Goal: Information Seeking & Learning: Check status

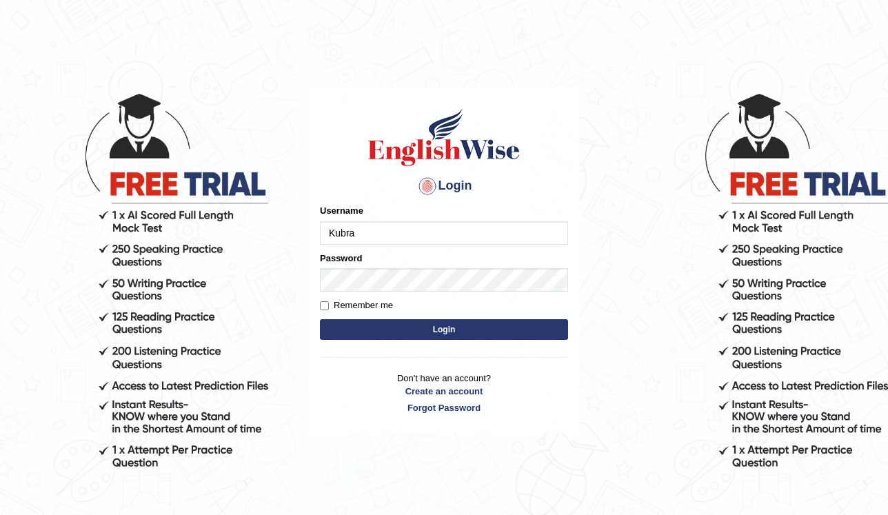
type input "Kubra"
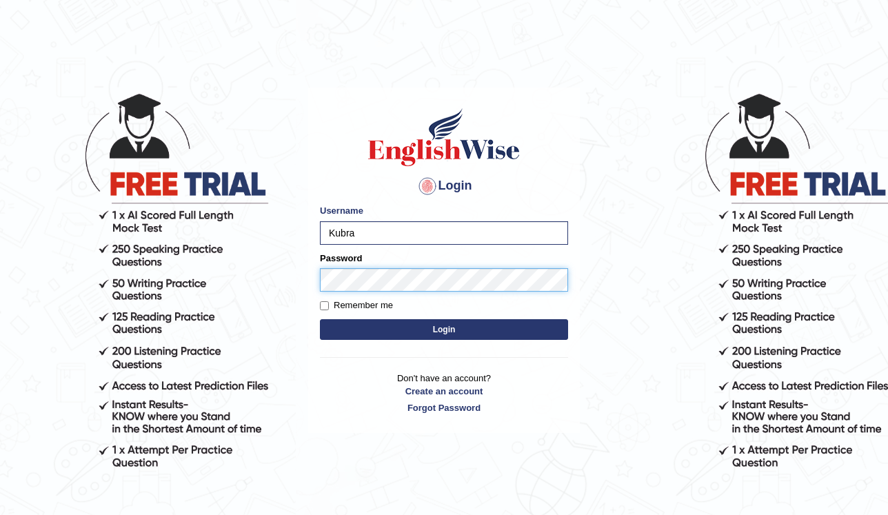
click at [320, 319] on button "Login" at bounding box center [444, 329] width 248 height 21
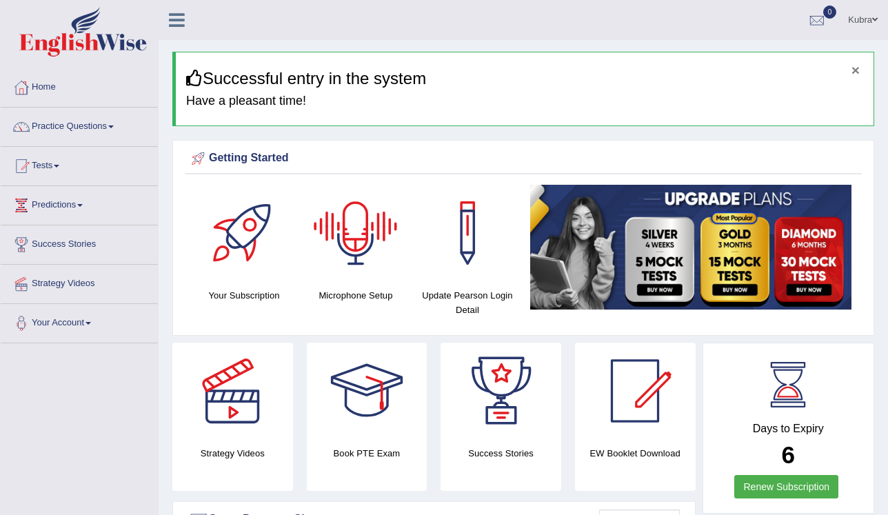
click at [856, 76] on button "×" at bounding box center [856, 70] width 8 height 14
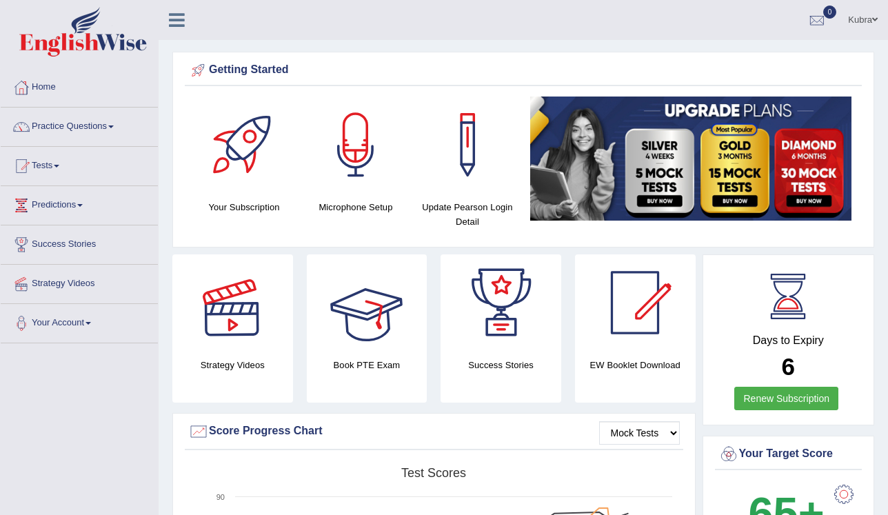
click at [97, 172] on link "Tests" at bounding box center [79, 164] width 157 height 34
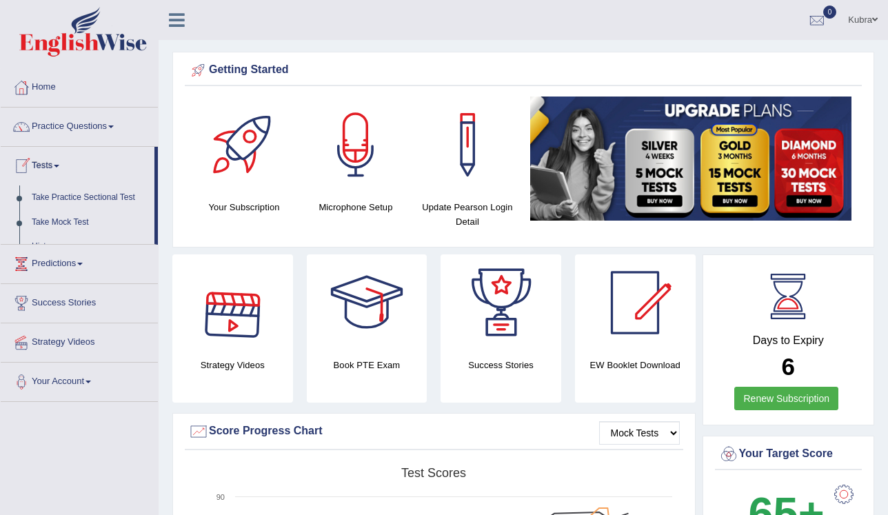
click at [58, 163] on link "Tests" at bounding box center [78, 164] width 154 height 34
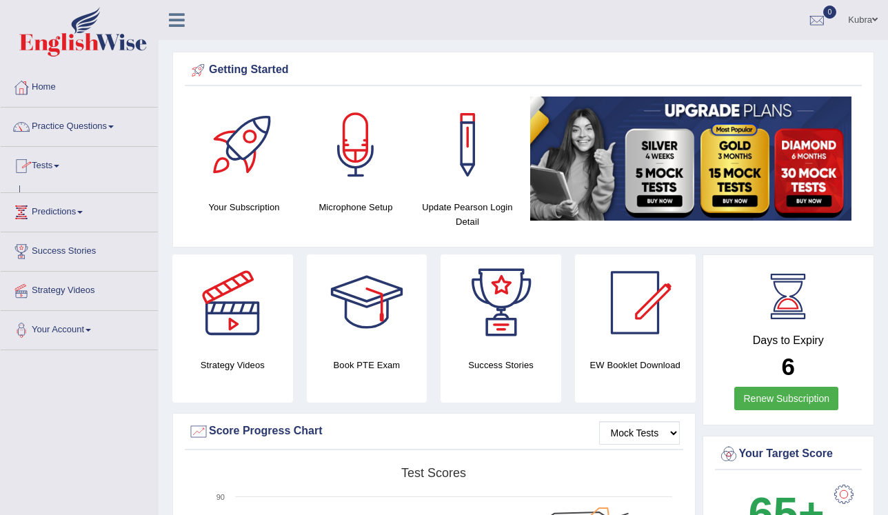
click at [58, 163] on link "Tests" at bounding box center [79, 164] width 157 height 34
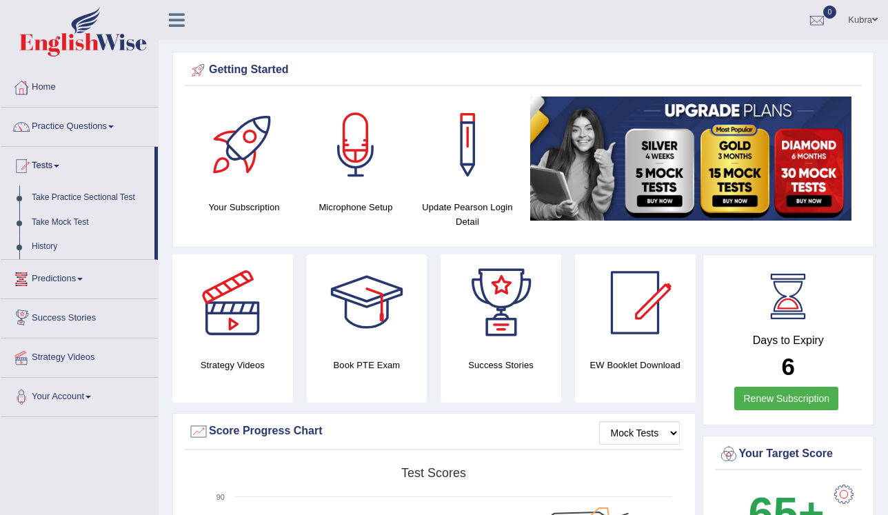
click at [41, 243] on link "History" at bounding box center [90, 246] width 129 height 25
click at [41, 248] on link "History" at bounding box center [90, 246] width 129 height 25
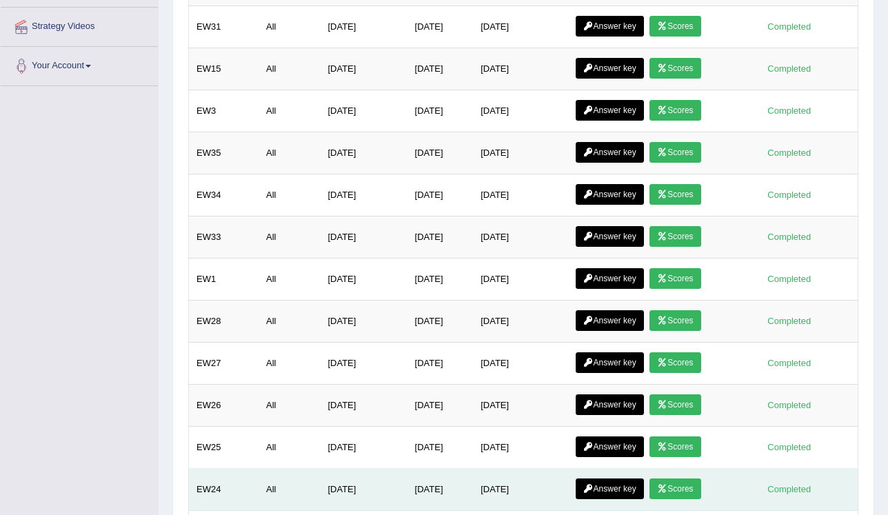
scroll to position [331, 0]
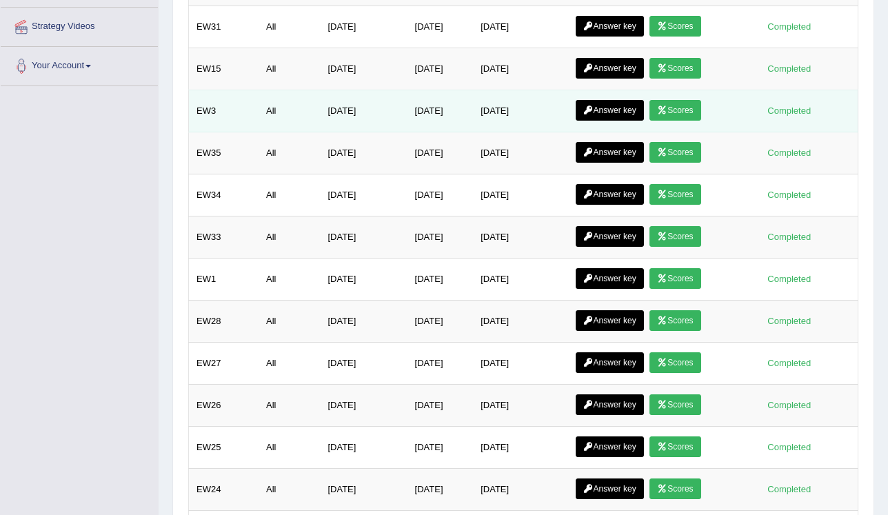
click at [596, 106] on link "Answer key" at bounding box center [610, 110] width 68 height 21
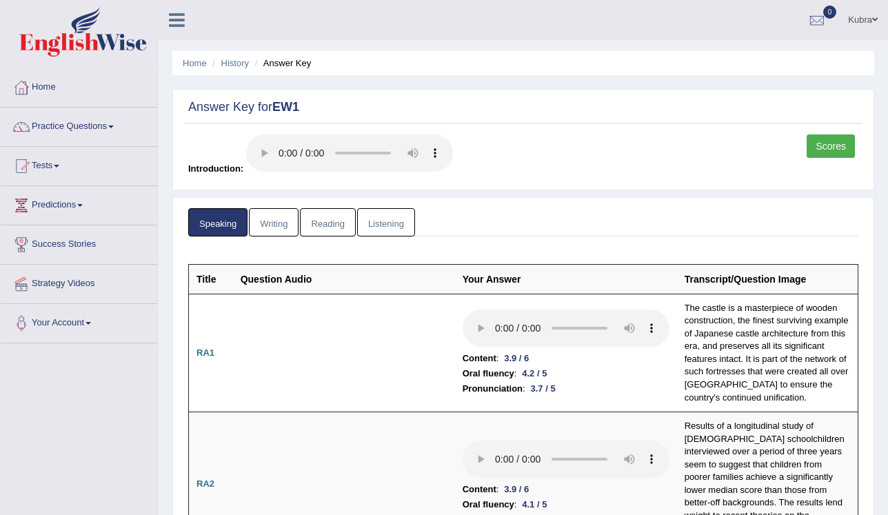
click at [259, 213] on link "Writing" at bounding box center [274, 222] width 50 height 28
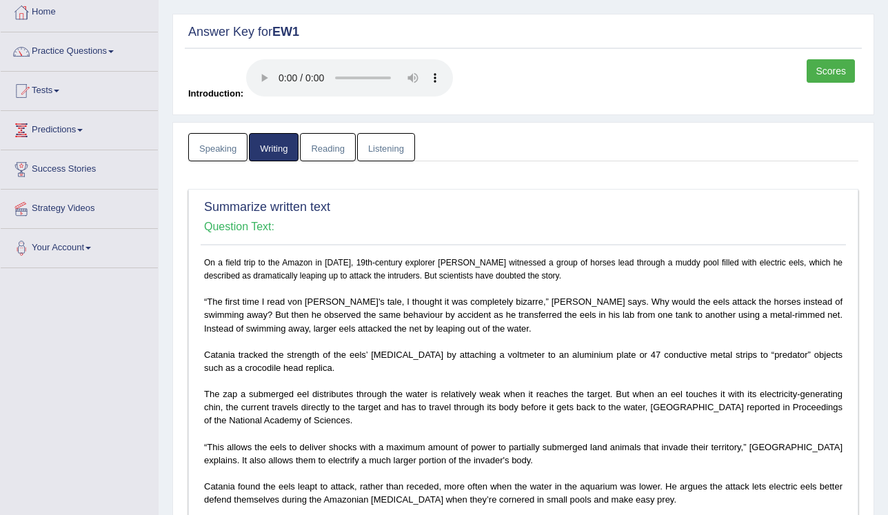
scroll to position [386, 0]
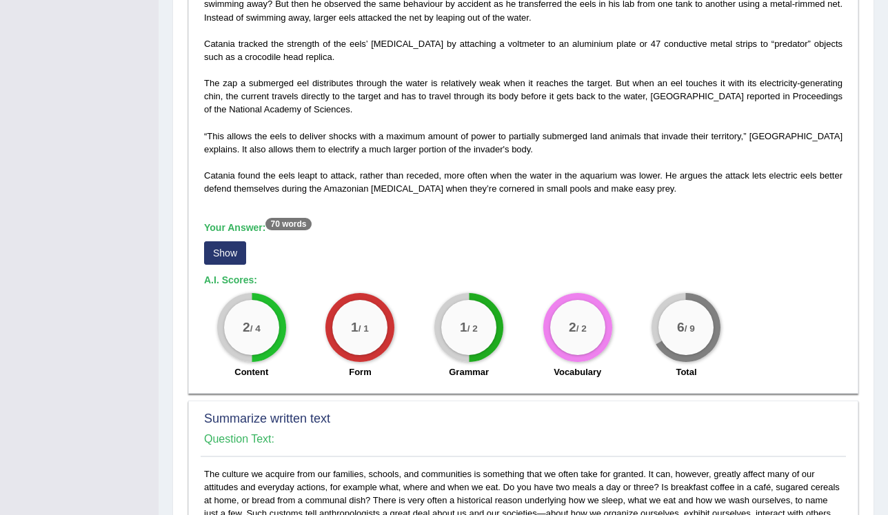
click at [226, 259] on button "Show" at bounding box center [225, 252] width 42 height 23
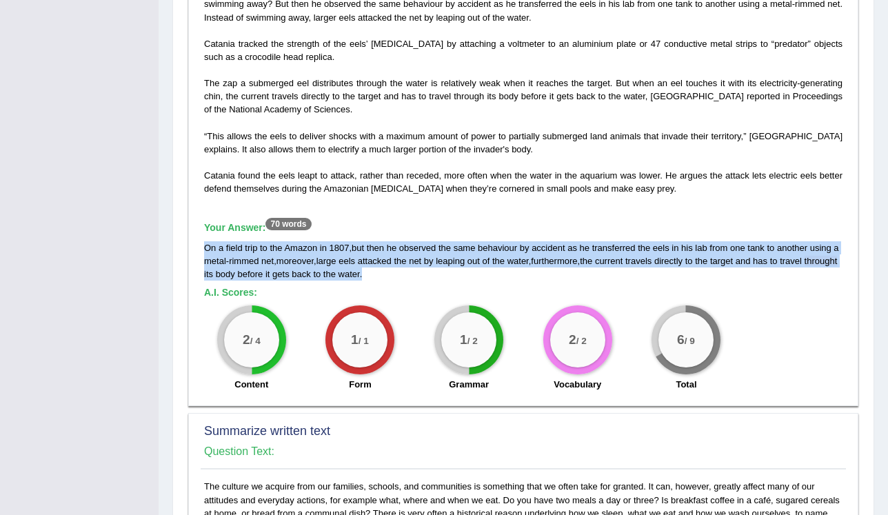
drag, startPoint x: 203, startPoint y: 245, endPoint x: 402, endPoint y: 271, distance: 200.9
click at [402, 271] on div "On a field trip to the Amazon in 1807, 19th-century explorer Alexander von Humb…" at bounding box center [523, 172] width 645 height 454
copy div "On a field trip to the Amazon in 1807 , but then he observed the same behaviour…"
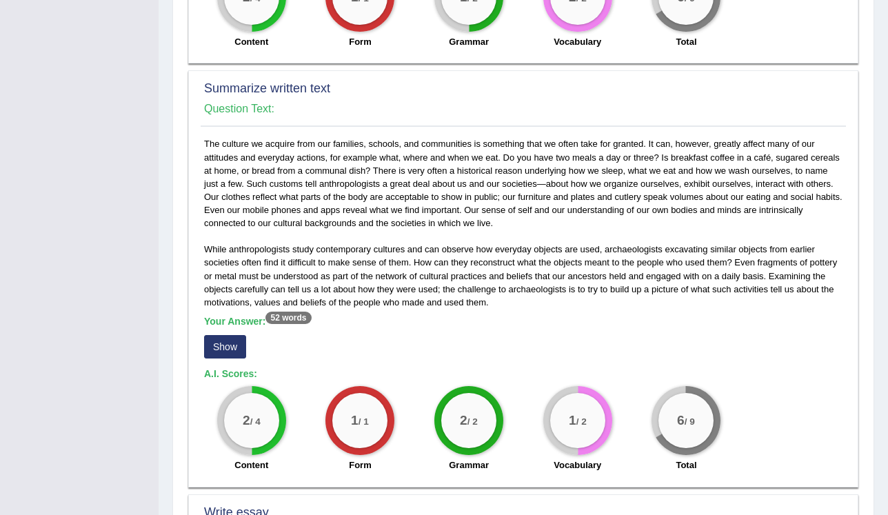
scroll to position [828, 0]
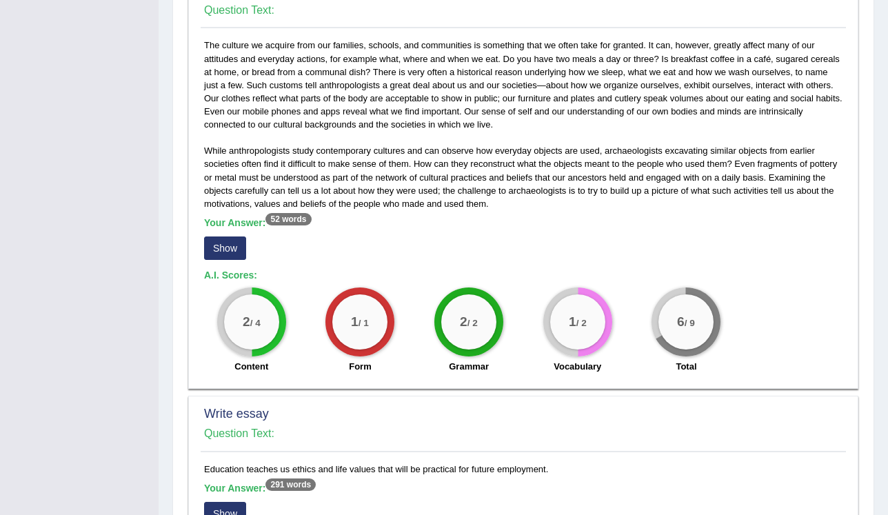
click at [232, 253] on button "Show" at bounding box center [225, 248] width 42 height 23
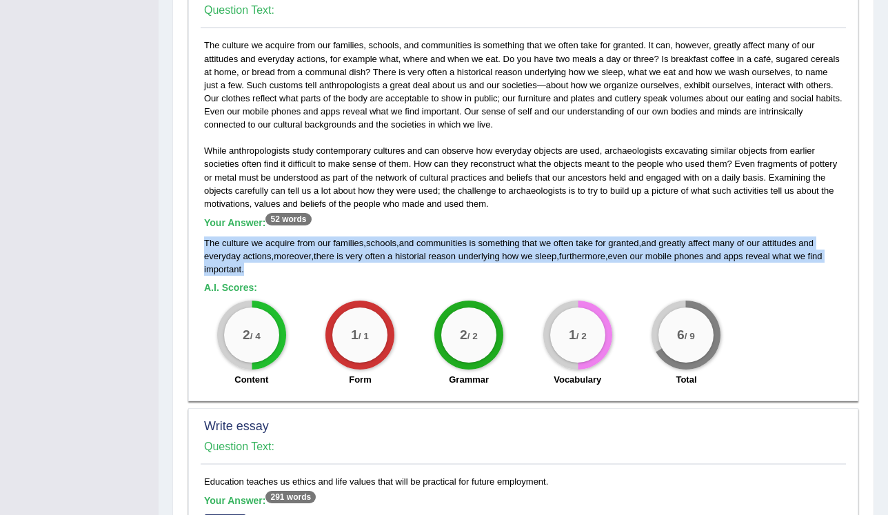
drag, startPoint x: 201, startPoint y: 241, endPoint x: 245, endPoint y: 265, distance: 50.0
click at [245, 265] on div "While anthropologists study contemporary cultures and can observe how everyday …" at bounding box center [523, 216] width 645 height 354
copy div "The culture we acquire from our families , schools , and communities is somethi…"
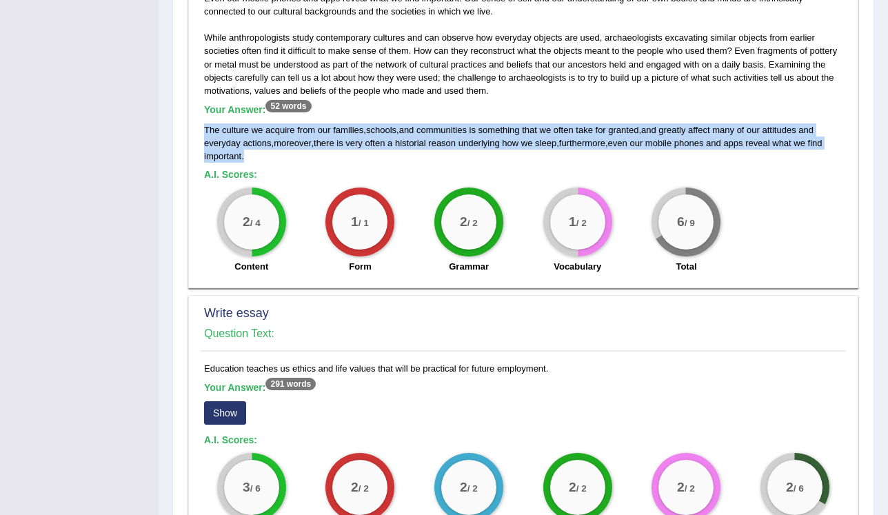
scroll to position [1048, 0]
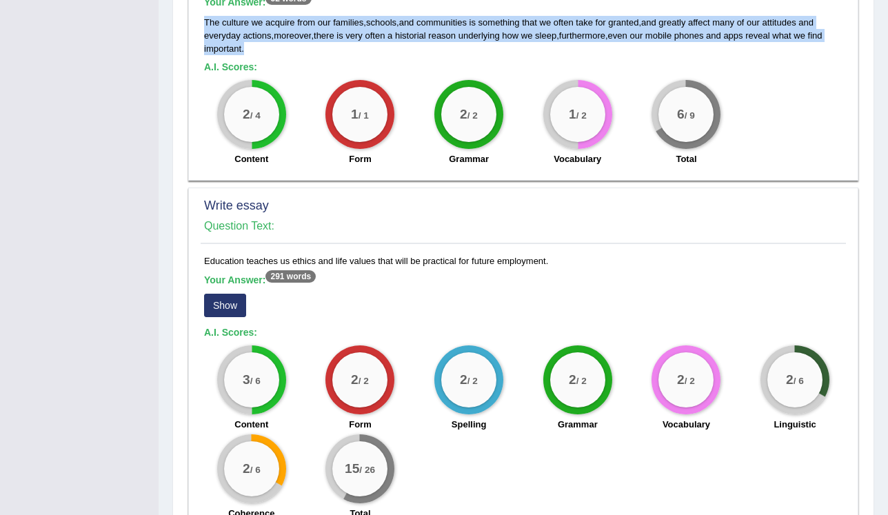
click at [233, 314] on button "Show" at bounding box center [225, 305] width 42 height 23
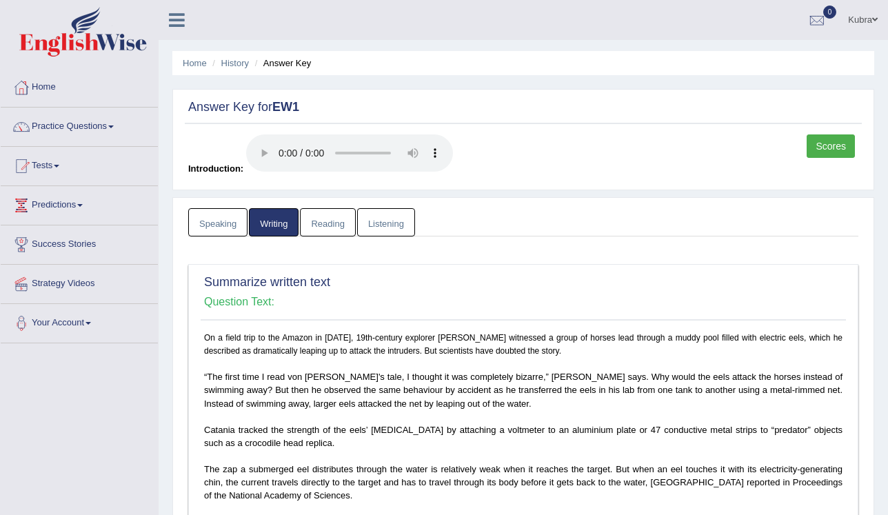
scroll to position [0, 0]
click at [80, 126] on link "Practice Questions" at bounding box center [79, 125] width 157 height 34
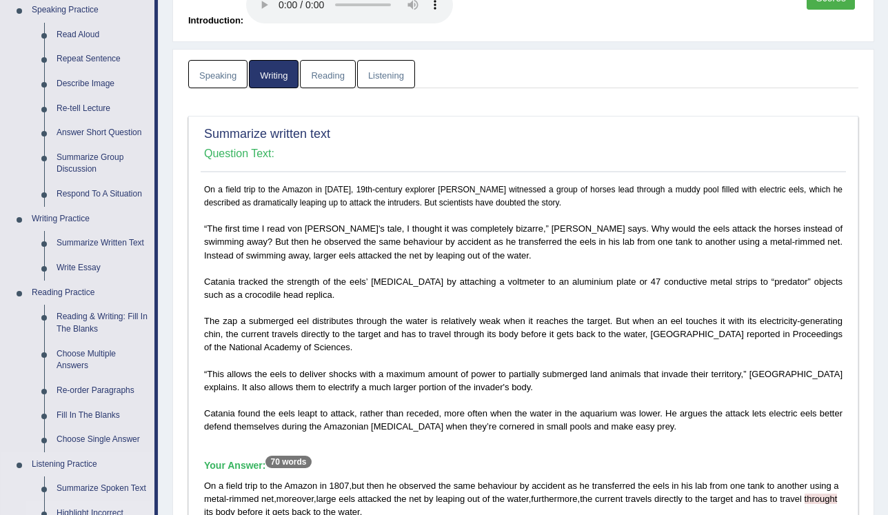
scroll to position [331, 0]
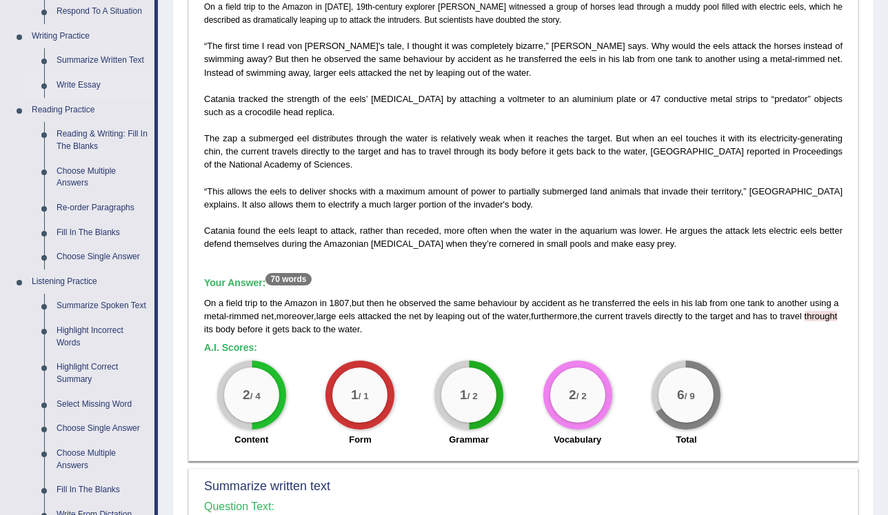
click at [86, 89] on link "Write Essay" at bounding box center [102, 85] width 104 height 25
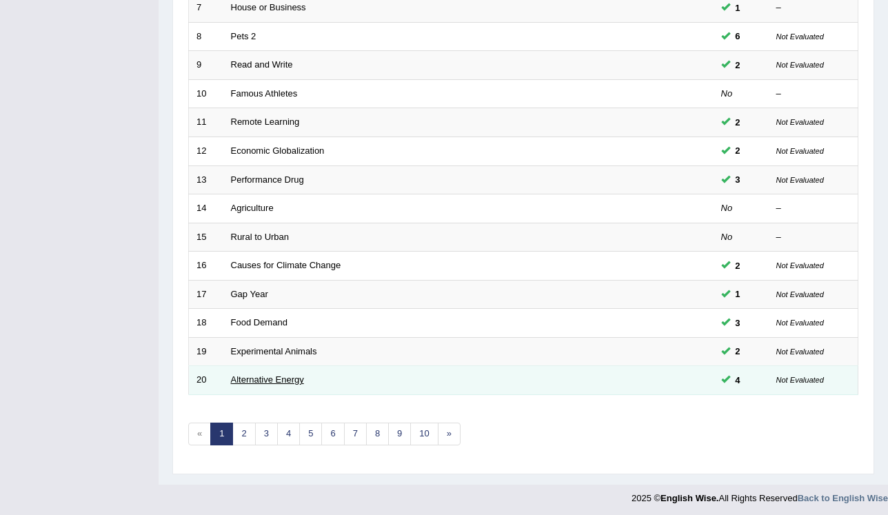
click at [265, 379] on link "Alternative Energy" at bounding box center [267, 379] width 73 height 10
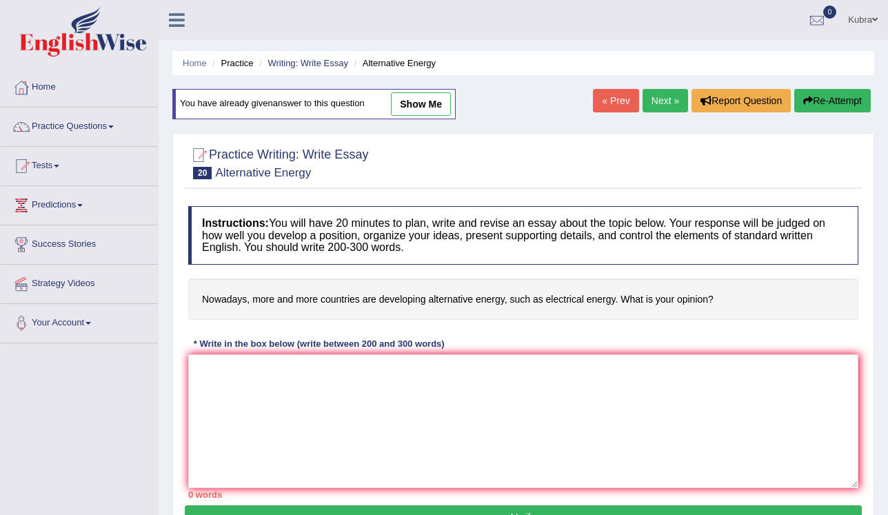
click at [422, 105] on link "show me" at bounding box center [421, 103] width 60 height 23
type textarea "The increasing influence of that is many countries are developing alternative e…"
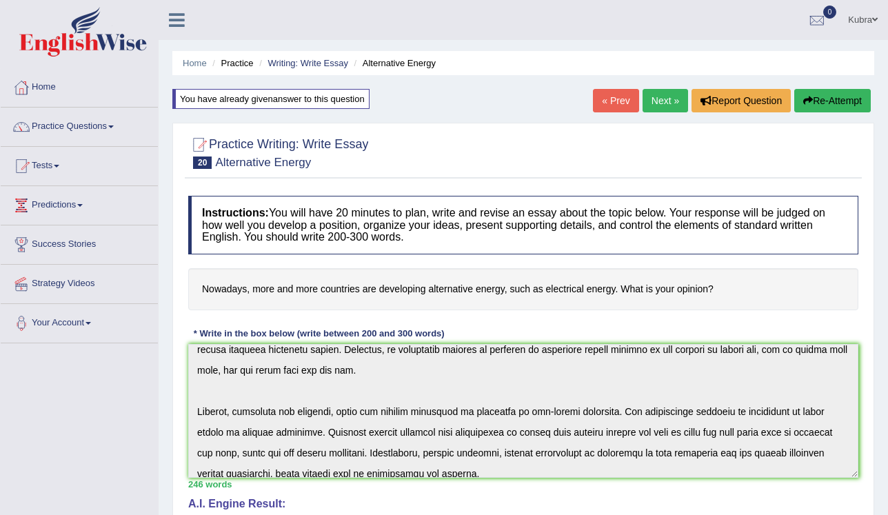
scroll to position [207, 0]
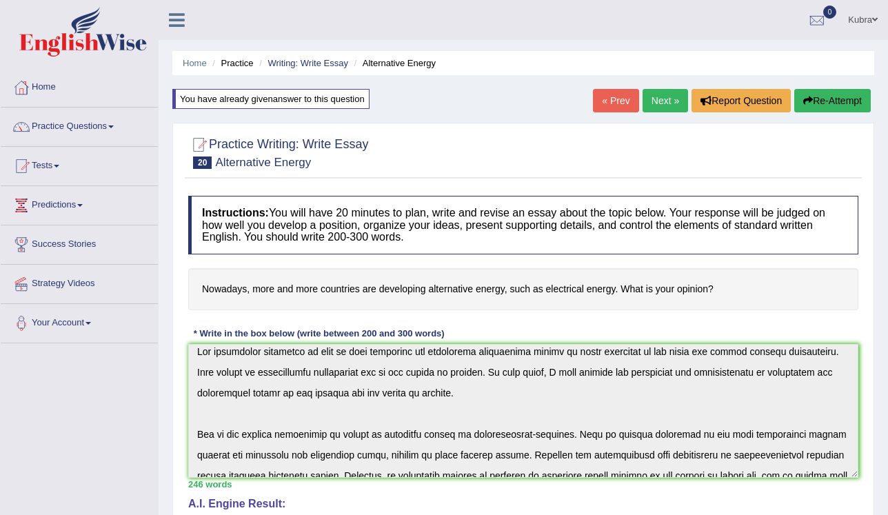
scroll to position [0, 0]
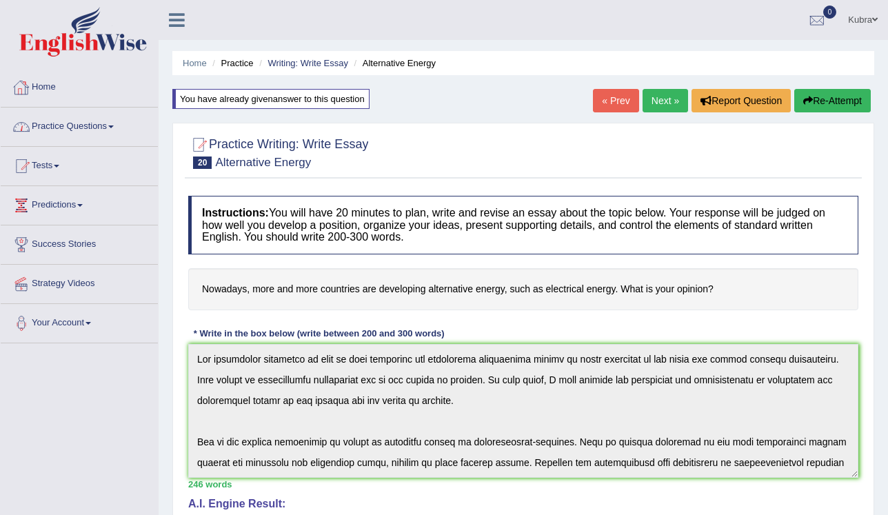
click at [77, 89] on link "Home" at bounding box center [79, 85] width 157 height 34
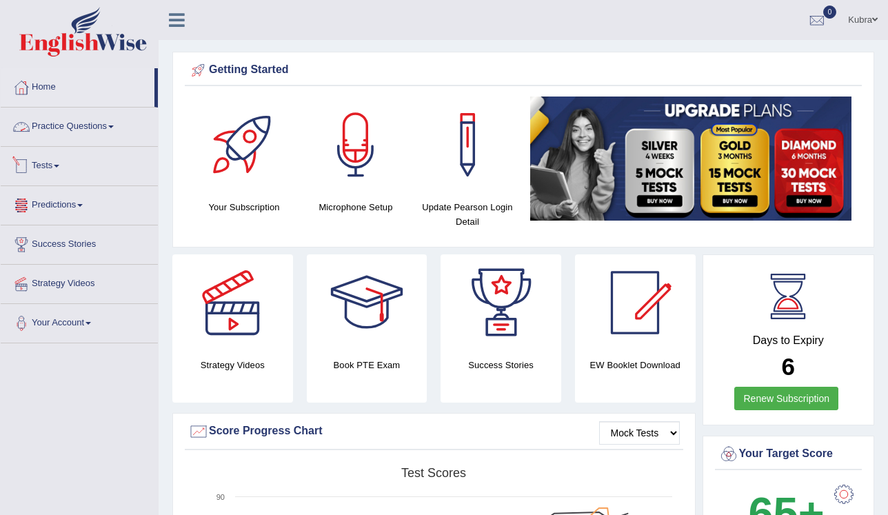
click at [55, 159] on link "Tests" at bounding box center [79, 164] width 157 height 34
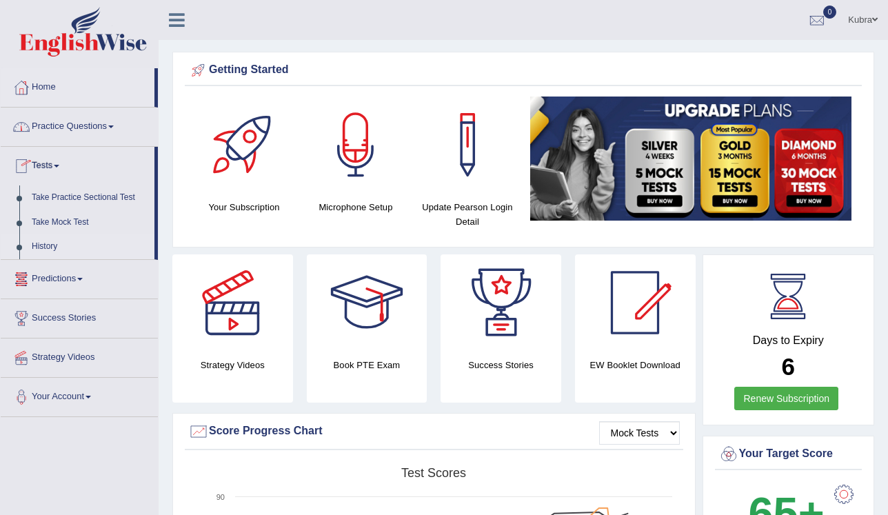
click at [52, 247] on link "History" at bounding box center [90, 246] width 129 height 25
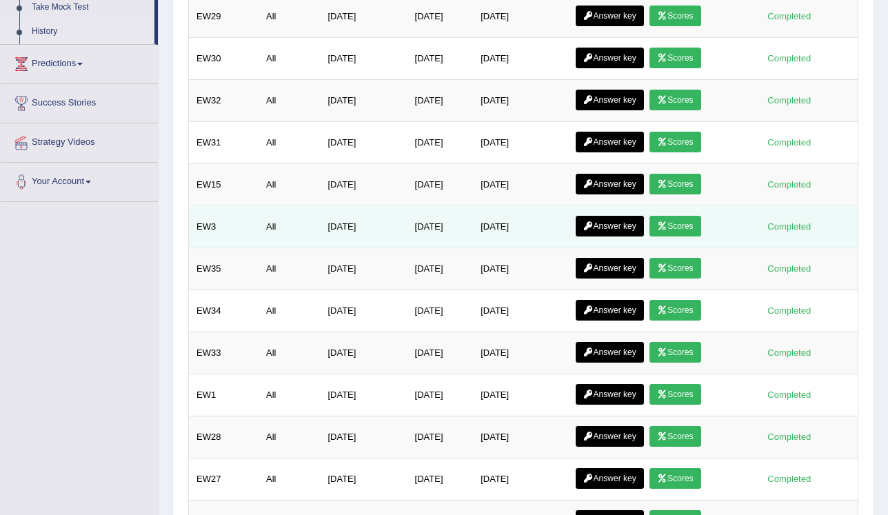
scroll to position [221, 0]
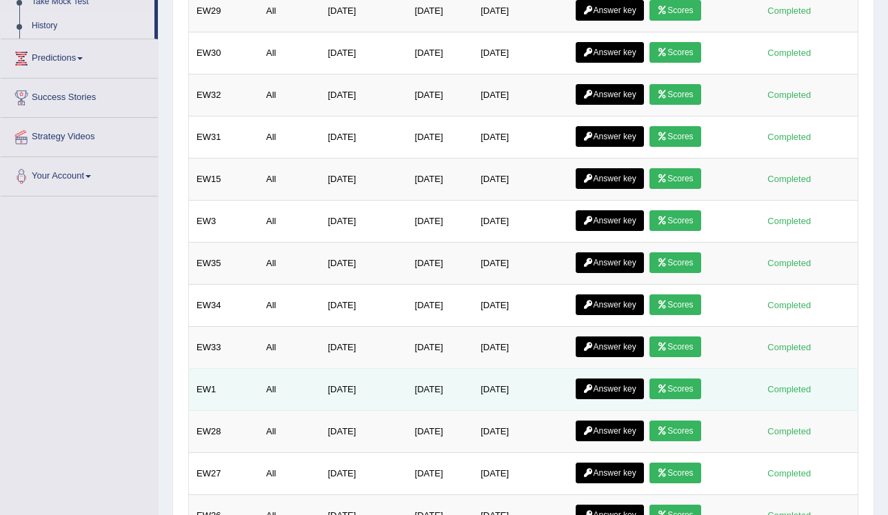
click at [606, 386] on link "Answer key" at bounding box center [610, 389] width 68 height 21
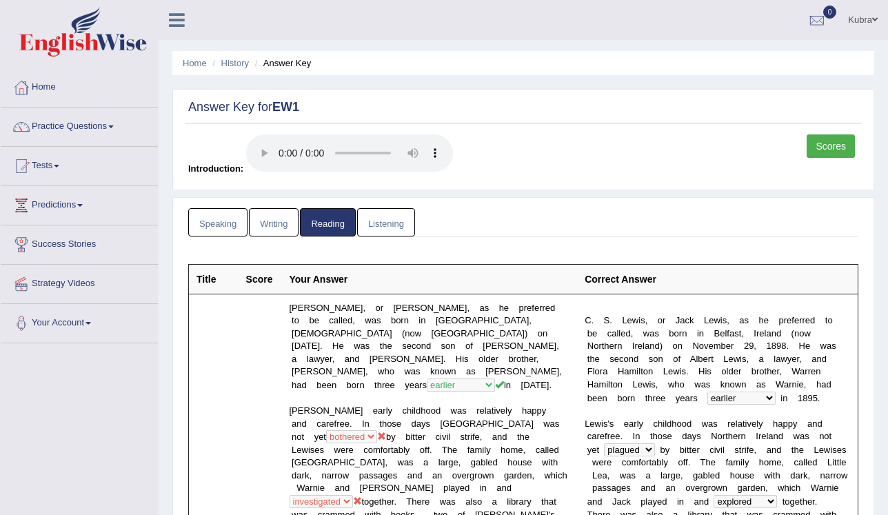
click at [385, 230] on link "Listening" at bounding box center [386, 222] width 58 height 28
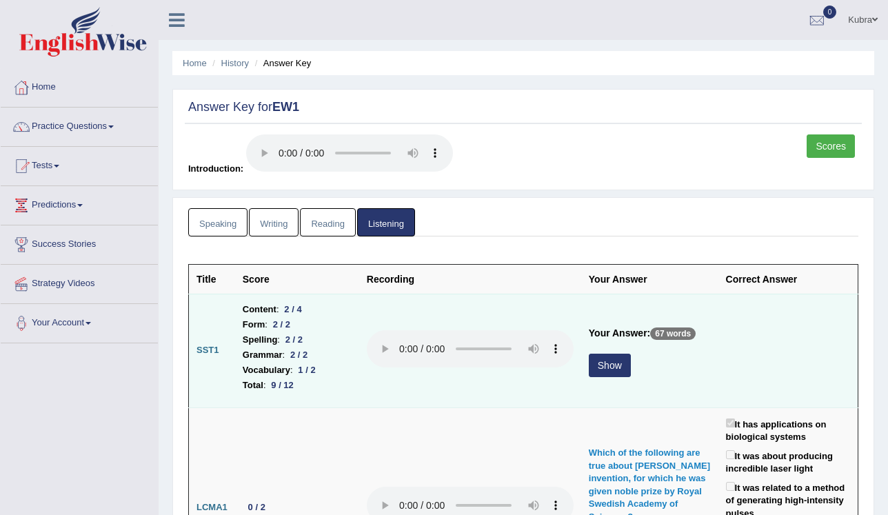
click at [616, 363] on button "Show" at bounding box center [610, 365] width 42 height 23
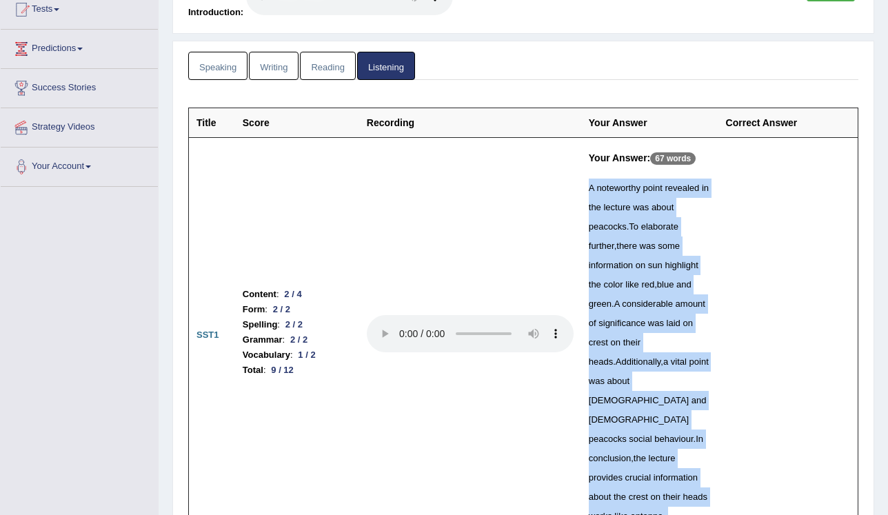
scroll to position [175, 0]
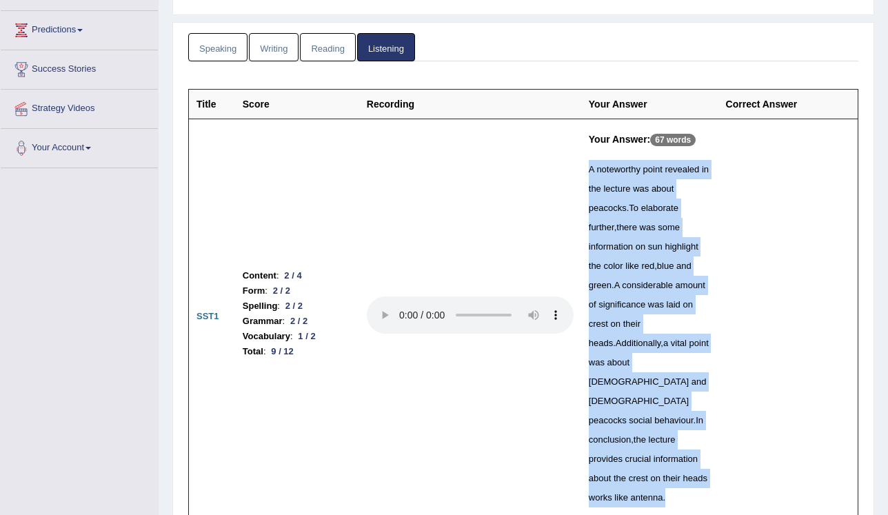
drag, startPoint x: 583, startPoint y: 342, endPoint x: 676, endPoint y: 439, distance: 134.1
click at [676, 439] on td "Your Answer: 67 words A noteworthy point revealed in the lecture was about peac…" at bounding box center [649, 317] width 137 height 397
copy div "A noteworthy point revealed in the lecture was about peacocks . To elaborate fu…"
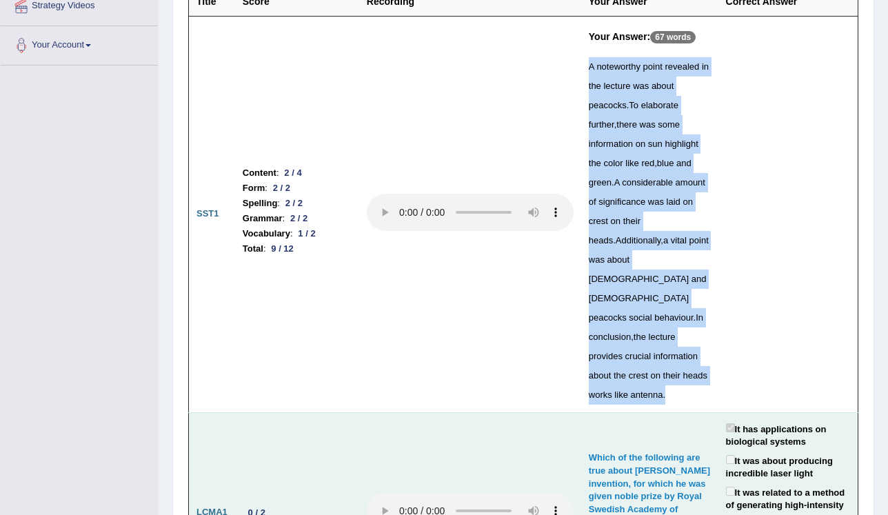
scroll to position [276, 0]
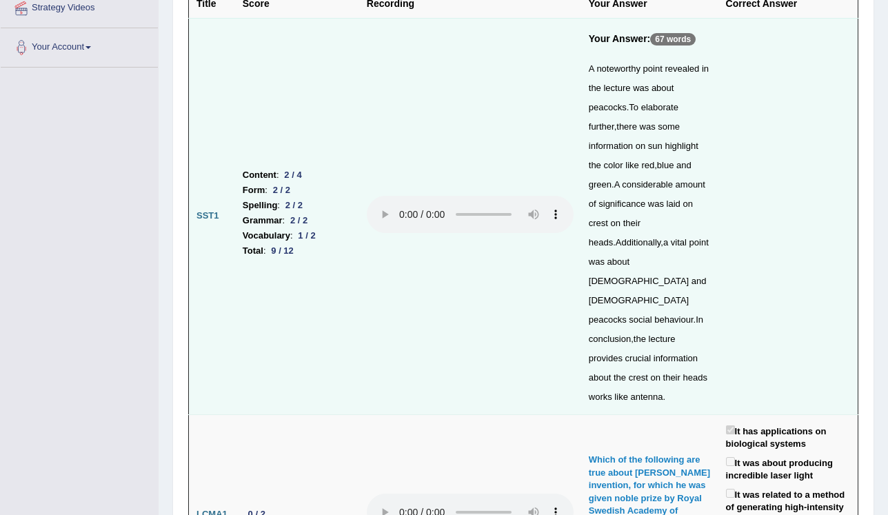
click at [334, 333] on td "Content : 2 / 4 Form : 2 / 2 Spelling : 2 / 2 Grammar : 2 / 2 Vocabulary : 1 / …" at bounding box center [297, 216] width 124 height 397
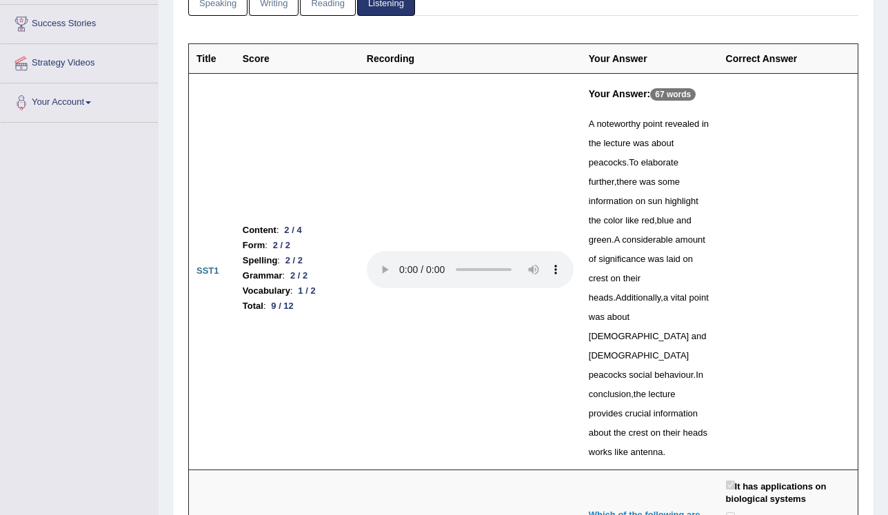
scroll to position [0, 0]
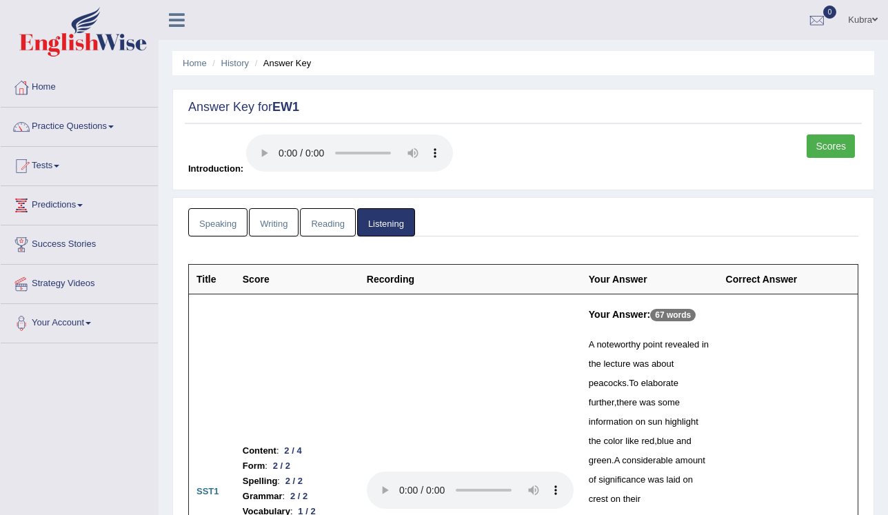
click at [865, 28] on link "Kubra" at bounding box center [863, 18] width 50 height 36
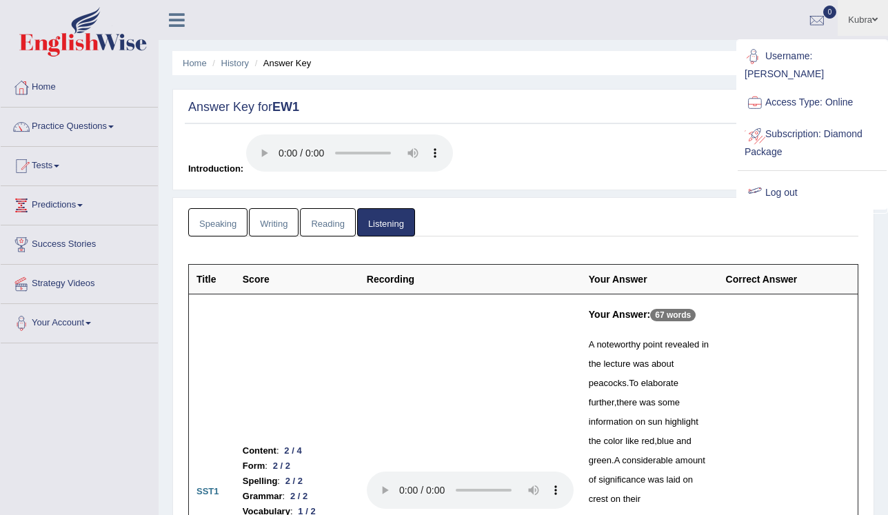
click at [832, 177] on link "Log out" at bounding box center [812, 193] width 149 height 32
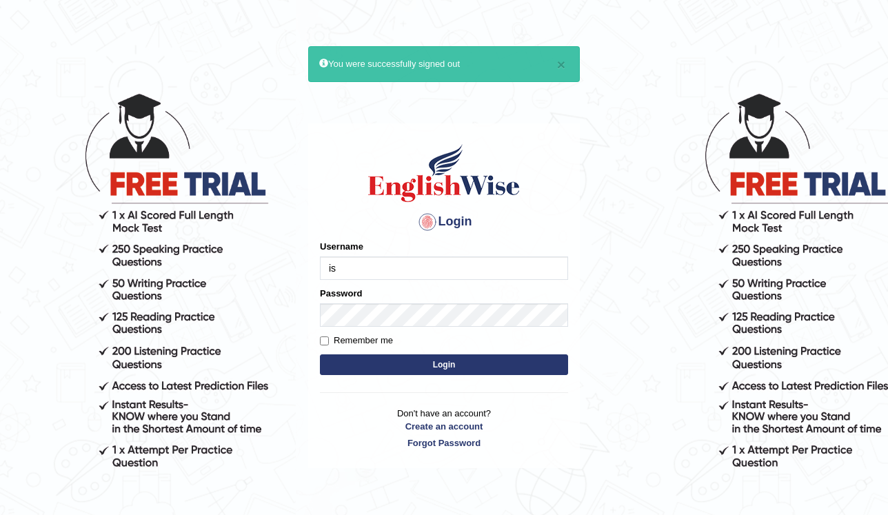
type input "ishamidha46"
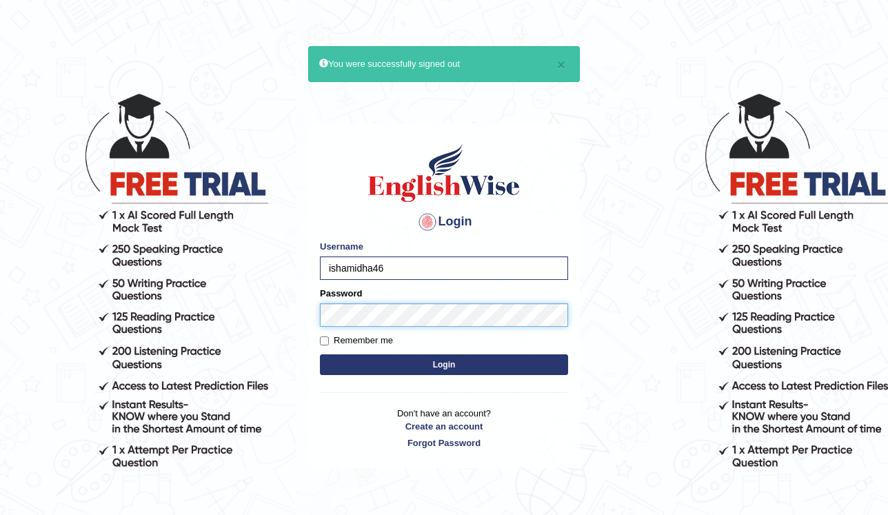
click at [320, 354] on button "Login" at bounding box center [444, 364] width 248 height 21
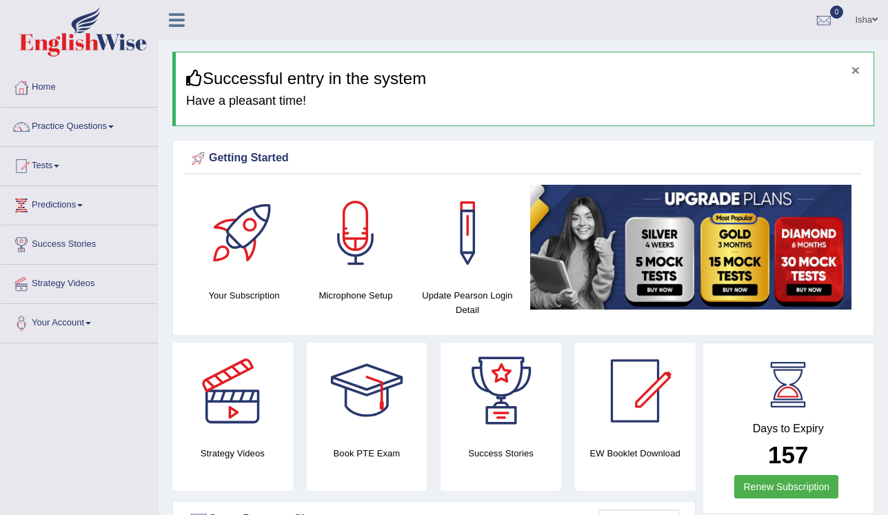
click at [857, 69] on button "×" at bounding box center [856, 70] width 8 height 14
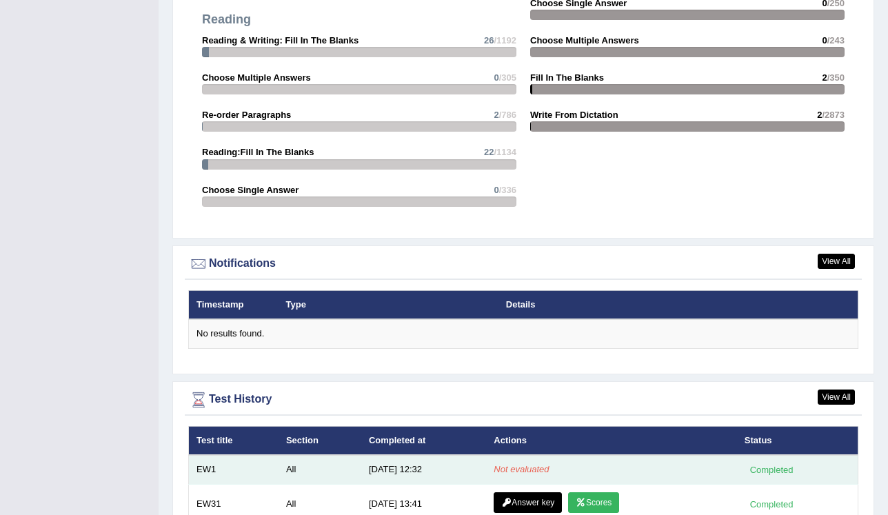
scroll to position [1584, 0]
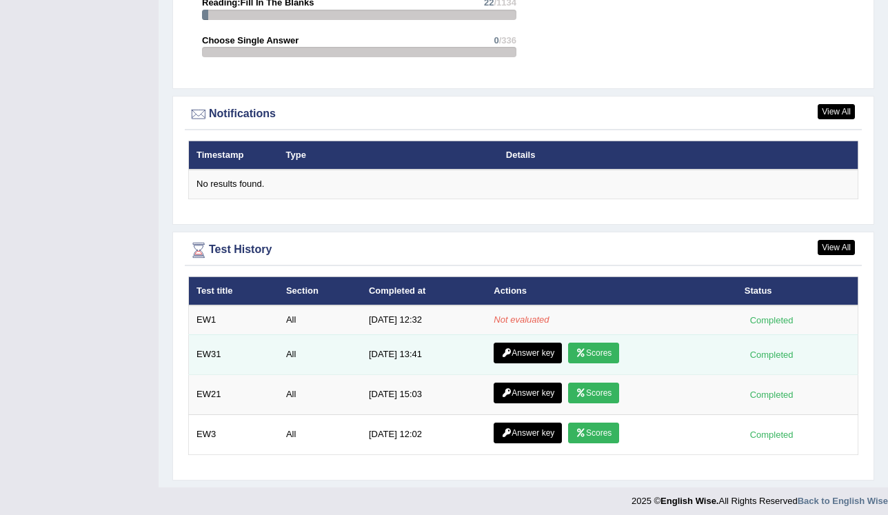
click at [590, 351] on link "Scores" at bounding box center [593, 353] width 51 height 21
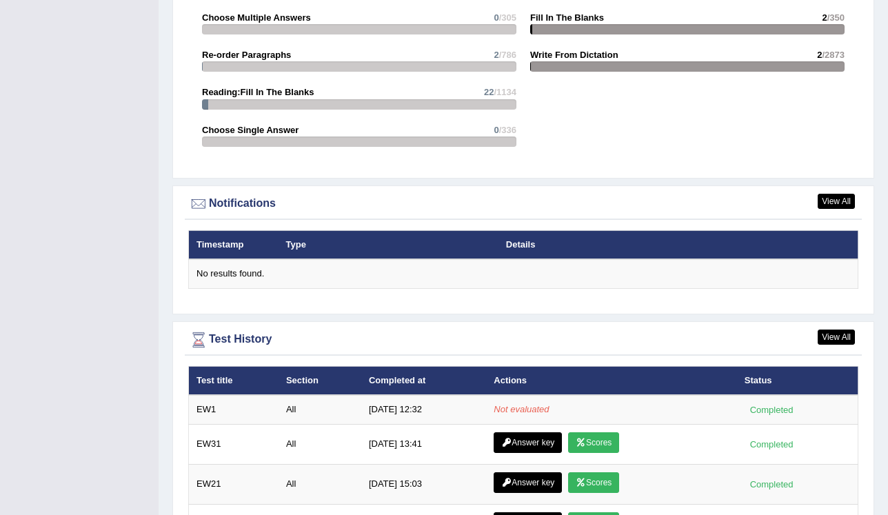
scroll to position [1584, 0]
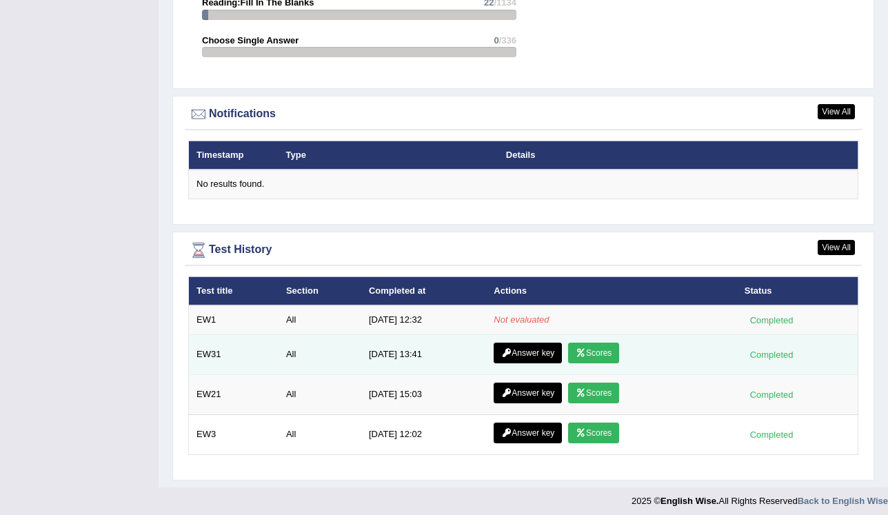
click at [514, 353] on link "Answer key" at bounding box center [528, 353] width 68 height 21
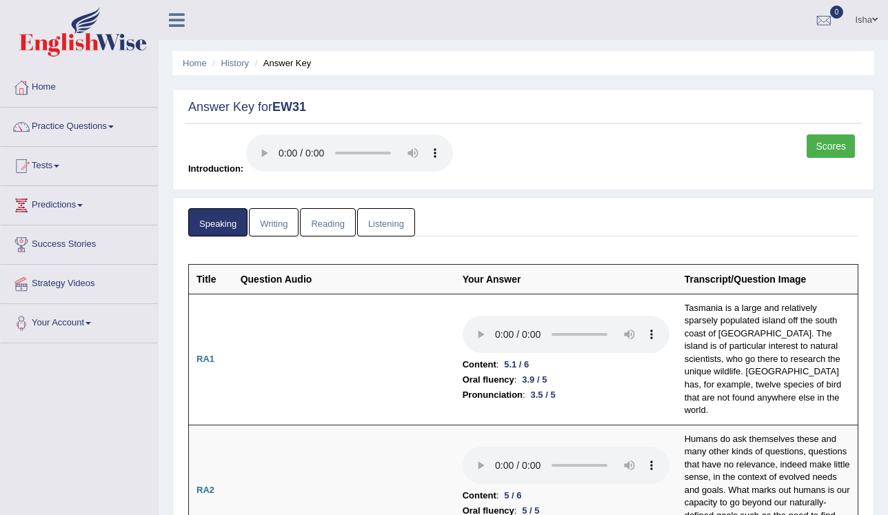
click at [257, 223] on link "Writing" at bounding box center [274, 222] width 50 height 28
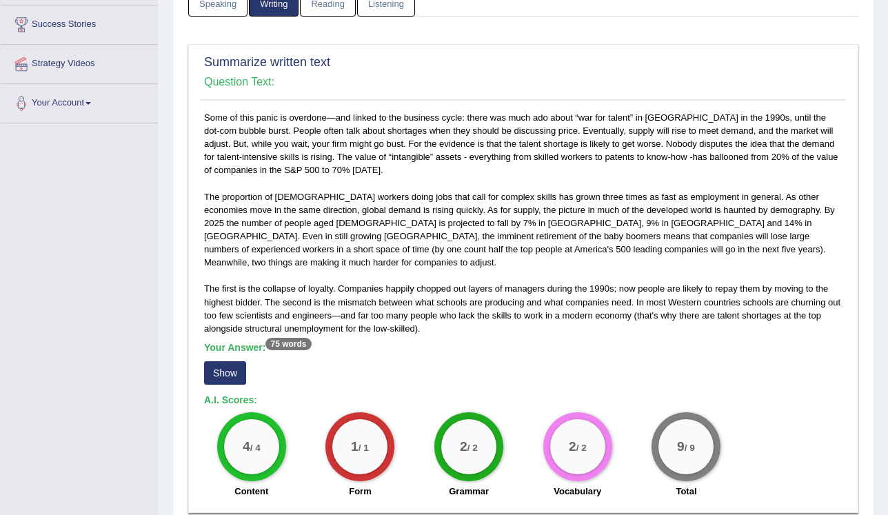
scroll to position [221, 0]
click at [226, 368] on button "Show" at bounding box center [225, 372] width 42 height 23
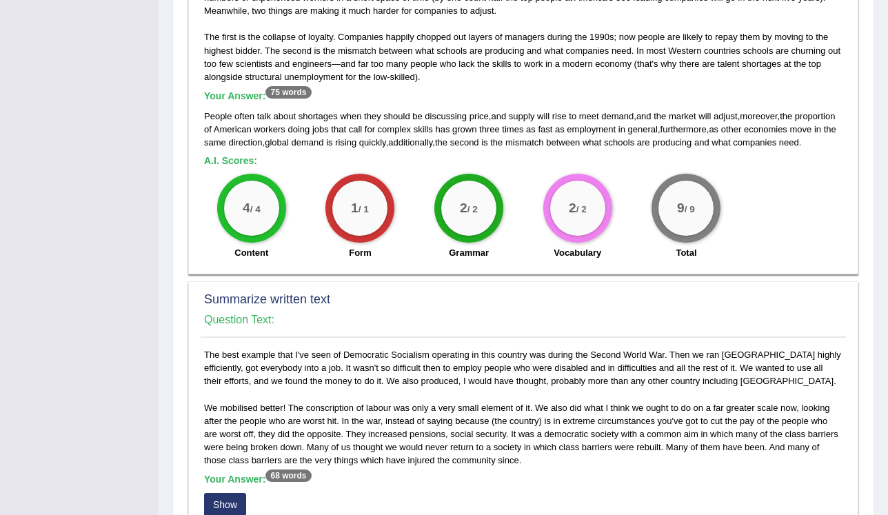
scroll to position [662, 0]
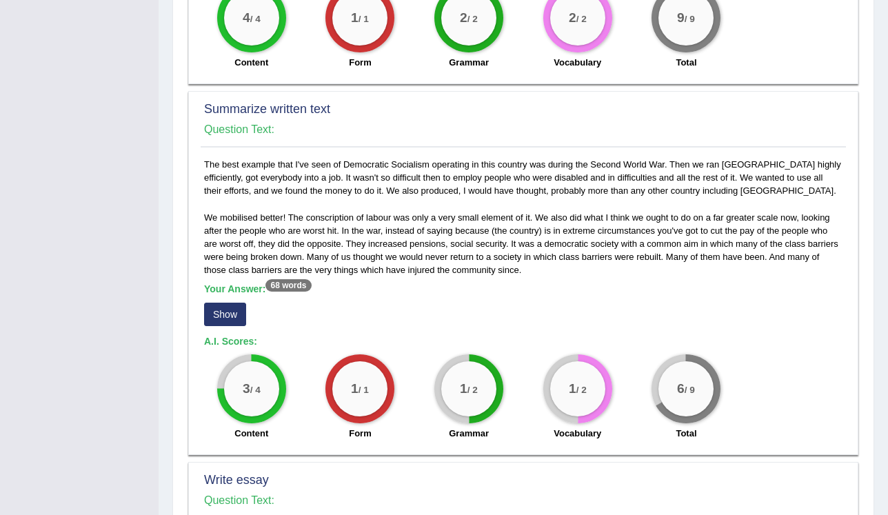
click at [240, 322] on button "Show" at bounding box center [225, 314] width 42 height 23
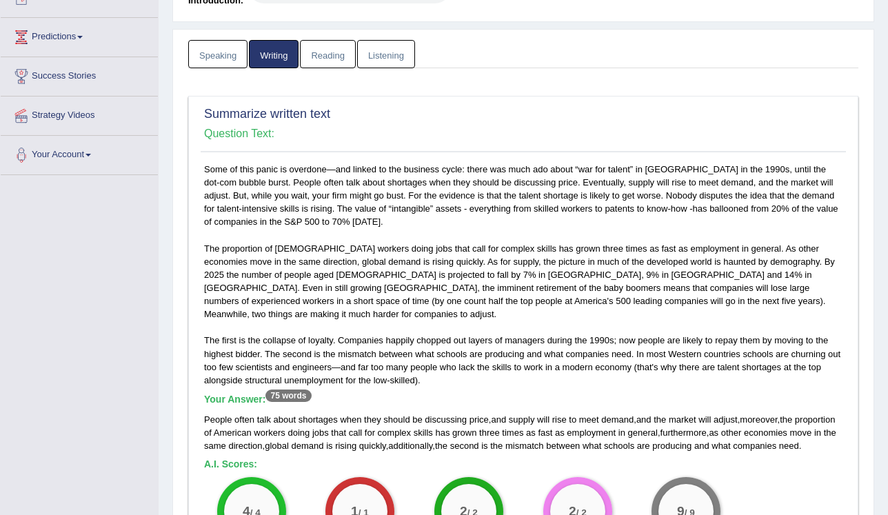
scroll to position [0, 0]
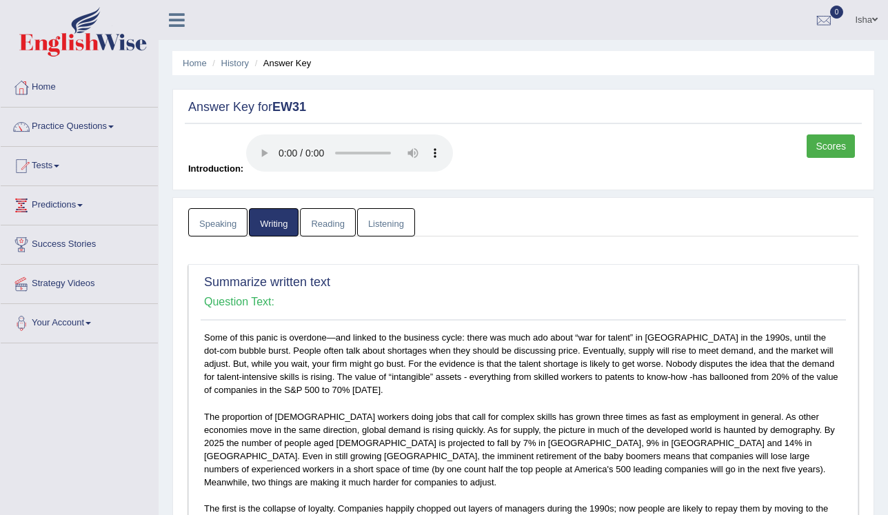
click at [323, 219] on link "Reading" at bounding box center [327, 222] width 55 height 28
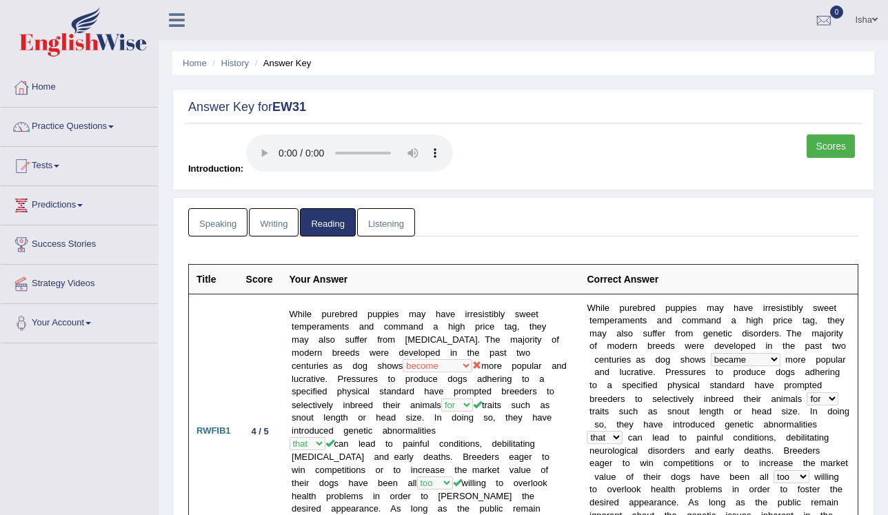
click at [397, 221] on link "Listening" at bounding box center [386, 222] width 58 height 28
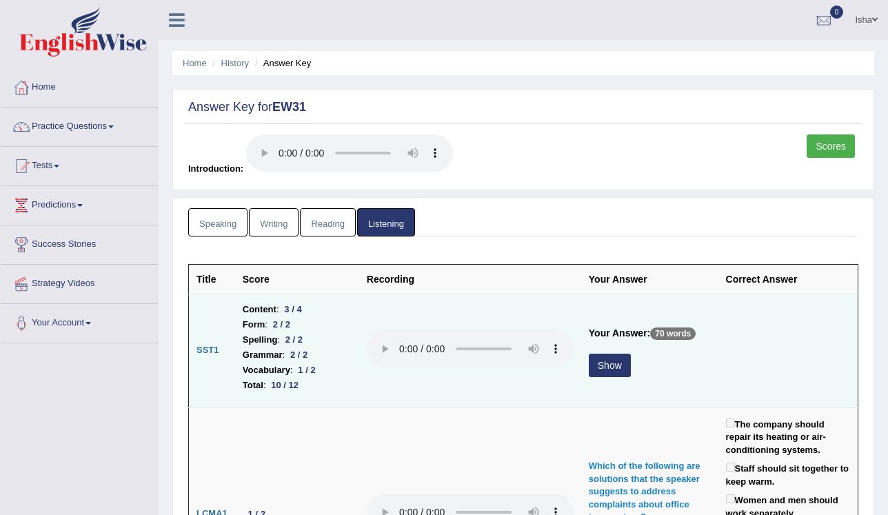
click at [619, 374] on button "Show" at bounding box center [610, 365] width 42 height 23
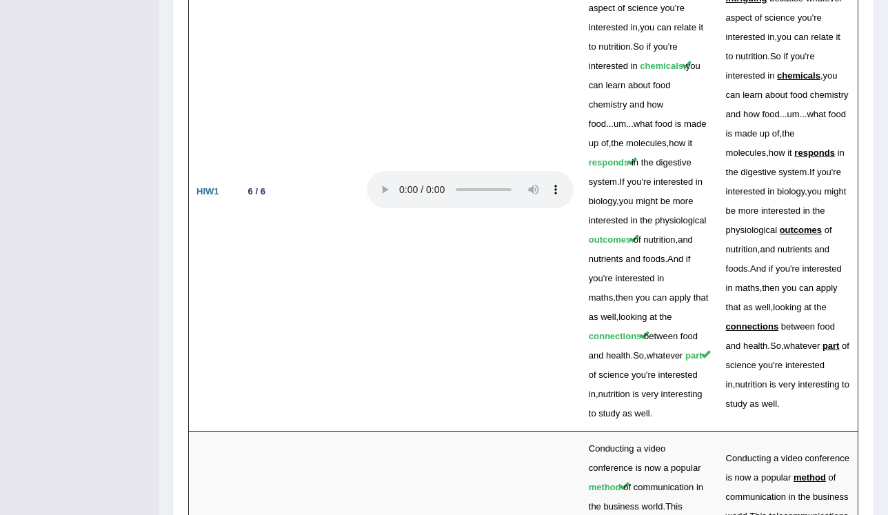
scroll to position [4577, 0]
